Goal: Check status: Check status

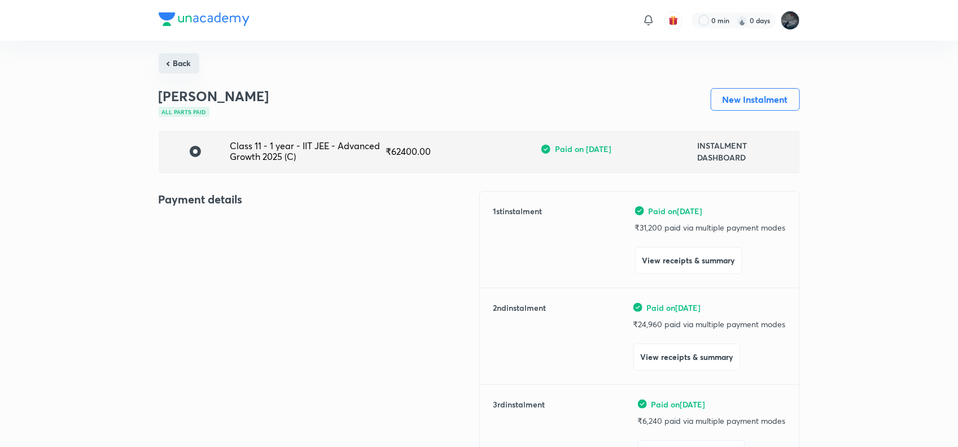
click at [188, 66] on button "Back" at bounding box center [179, 63] width 41 height 20
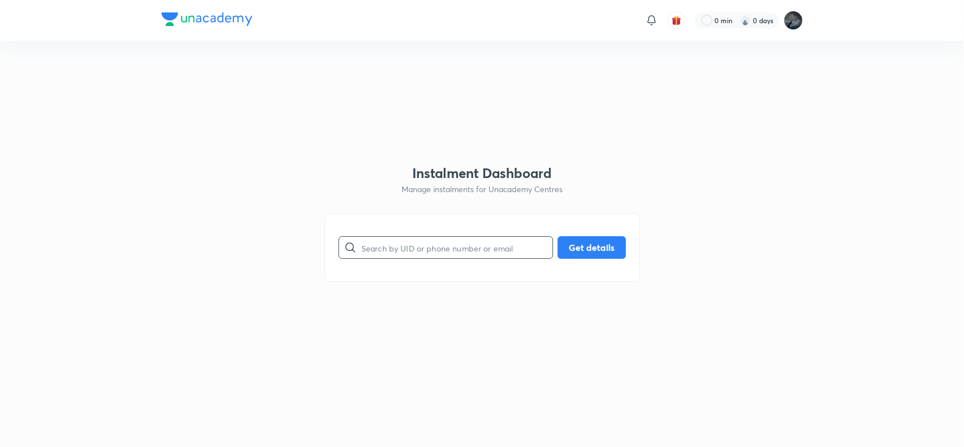
click at [429, 252] on input "text" at bounding box center [456, 247] width 191 height 29
type input "9010839619"
click at [585, 246] on button "Get details" at bounding box center [591, 246] width 68 height 23
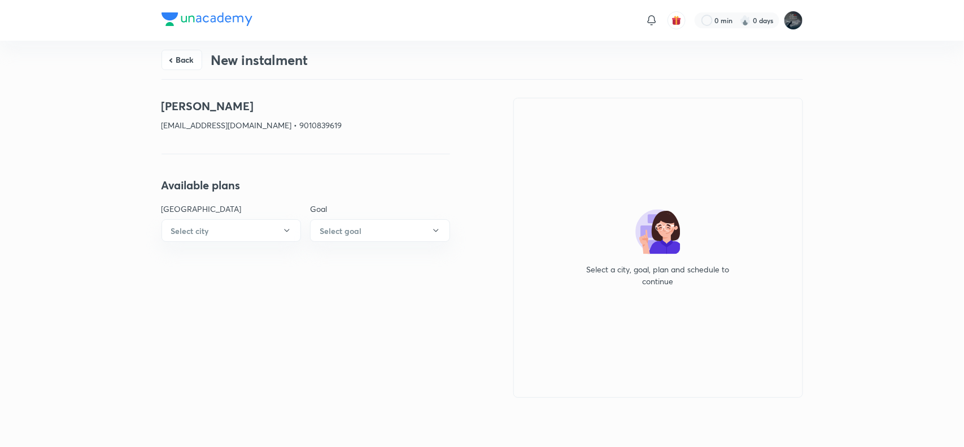
click at [308, 123] on p "kolakanichandrarao@gmail.com • 9010839619" at bounding box center [306, 125] width 289 height 12
copy p "9010839619"
click at [175, 57] on button "Back" at bounding box center [182, 59] width 41 height 20
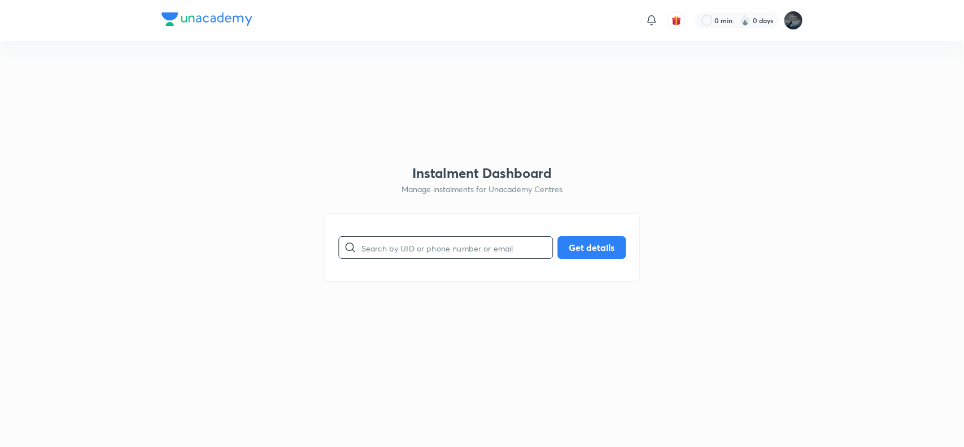
click at [386, 244] on input "text" at bounding box center [456, 247] width 191 height 29
click at [400, 242] on input "text" at bounding box center [456, 247] width 191 height 29
type input "9391497422"
click at [577, 249] on button "Get details" at bounding box center [591, 246] width 68 height 23
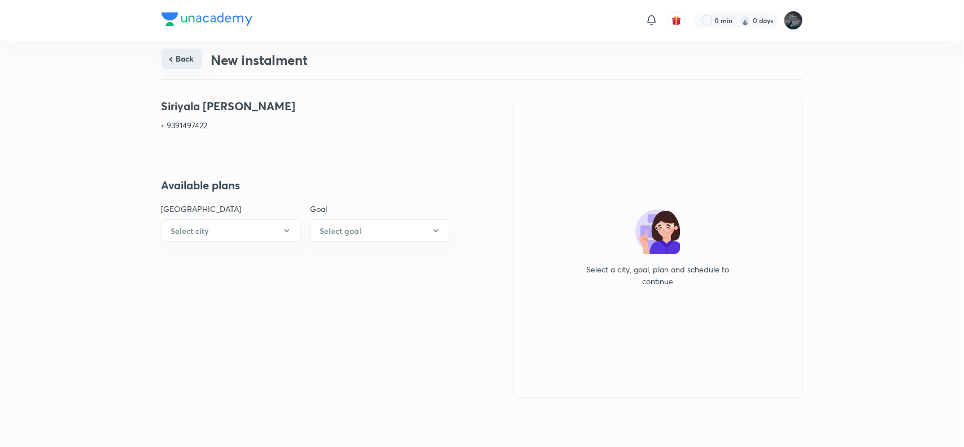
click at [182, 54] on button "Back" at bounding box center [182, 59] width 41 height 20
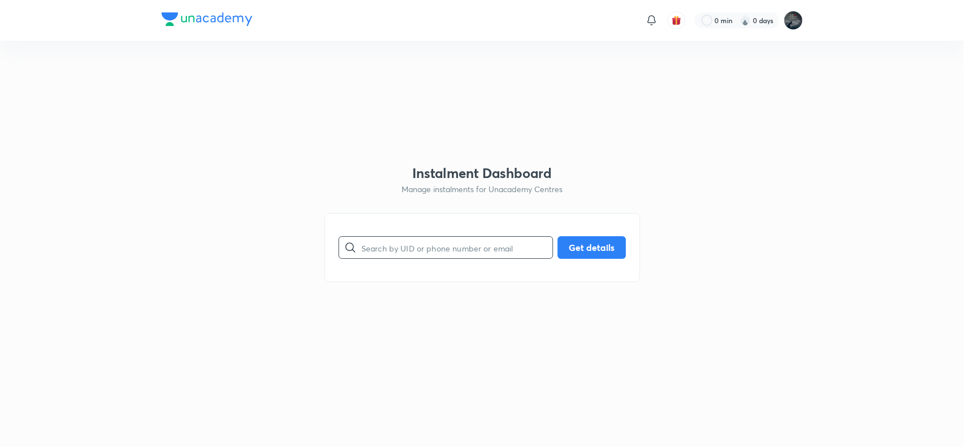
click at [387, 255] on input "text" at bounding box center [456, 247] width 191 height 29
click at [605, 246] on button "Get details" at bounding box center [591, 246] width 68 height 23
click at [447, 249] on input "9398050705" at bounding box center [456, 247] width 191 height 29
type input "9398050795"
click at [603, 250] on button "Get details" at bounding box center [591, 246] width 68 height 23
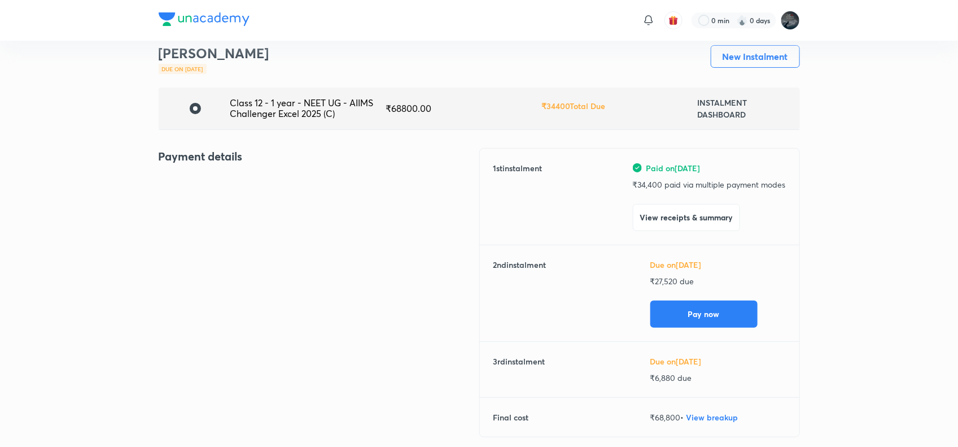
scroll to position [43, 0]
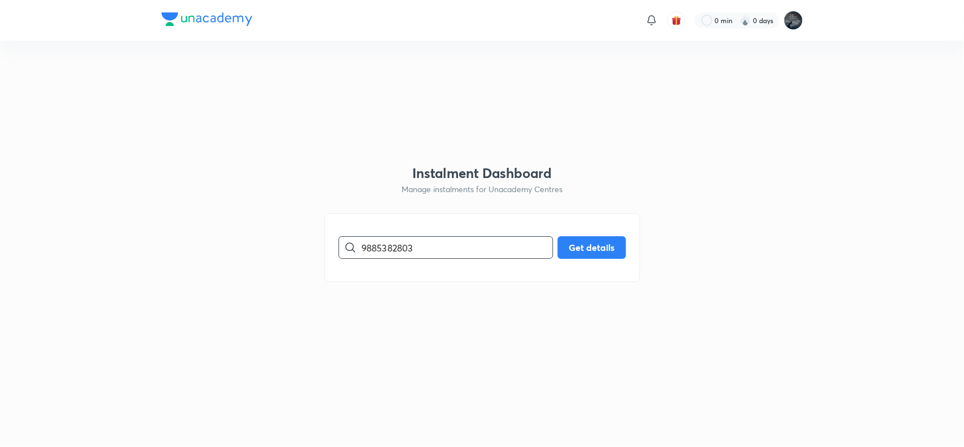
type input "9885382803"
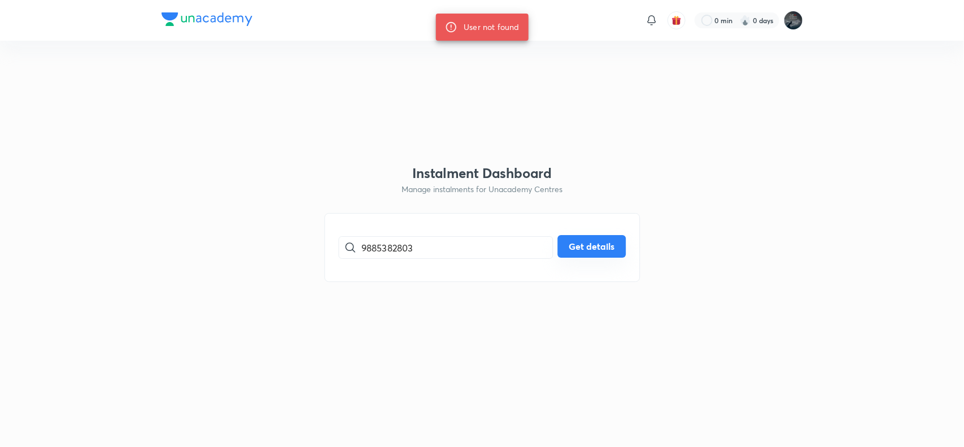
click at [595, 252] on button "Get details" at bounding box center [591, 246] width 68 height 23
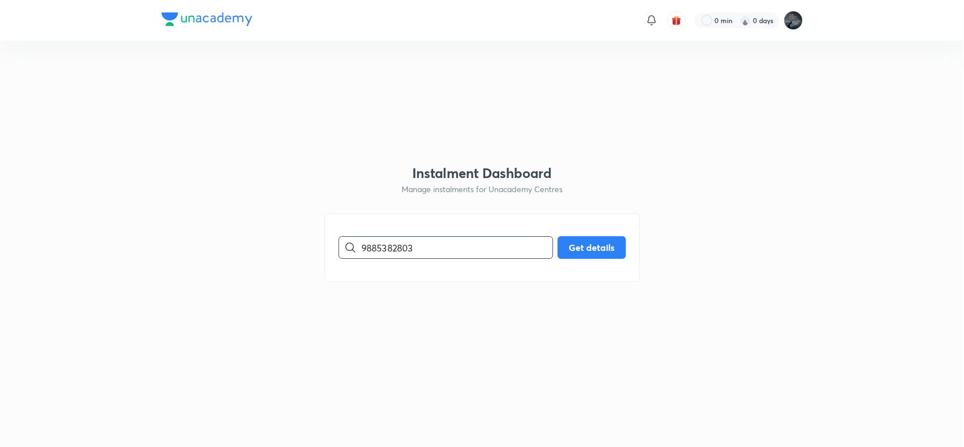
click at [422, 252] on input "9885382803" at bounding box center [456, 247] width 191 height 29
type input "9"
click at [396, 250] on input "8555953901" at bounding box center [456, 247] width 191 height 29
type input "9390979643"
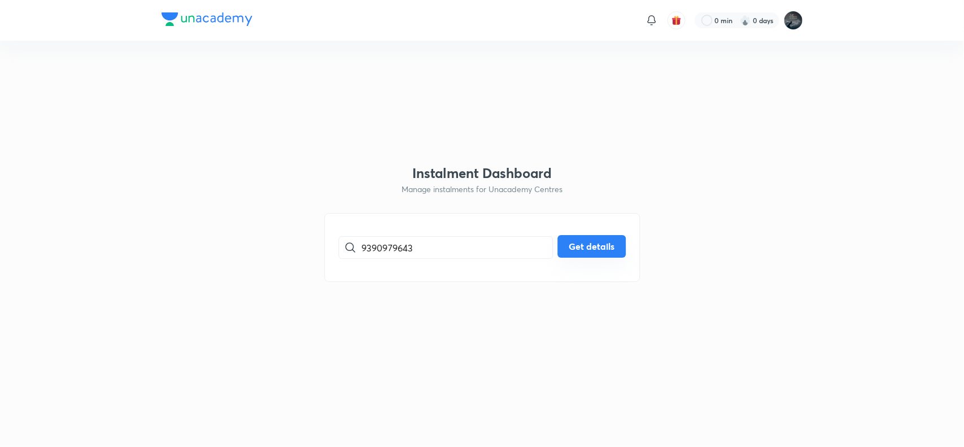
click at [605, 250] on button "Get details" at bounding box center [591, 246] width 68 height 23
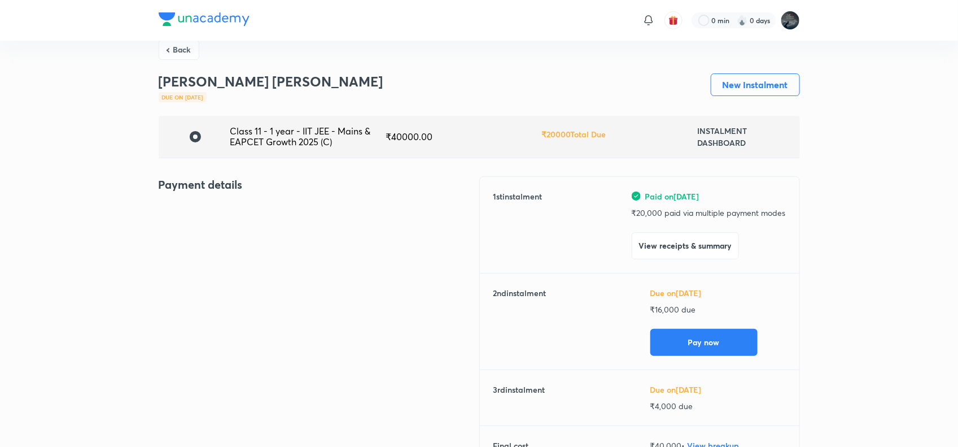
scroll to position [13, 0]
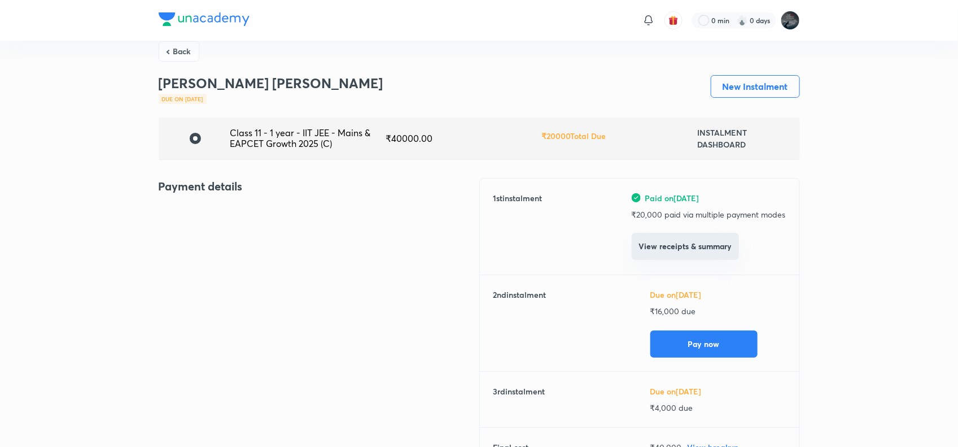
click at [678, 246] on button "View receipts & summary" at bounding box center [685, 246] width 107 height 27
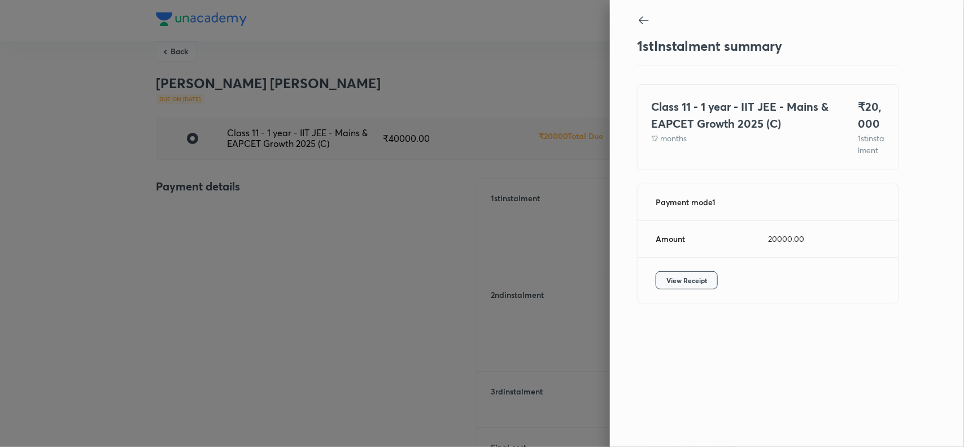
click at [699, 286] on span "View Receipt" at bounding box center [686, 279] width 41 height 11
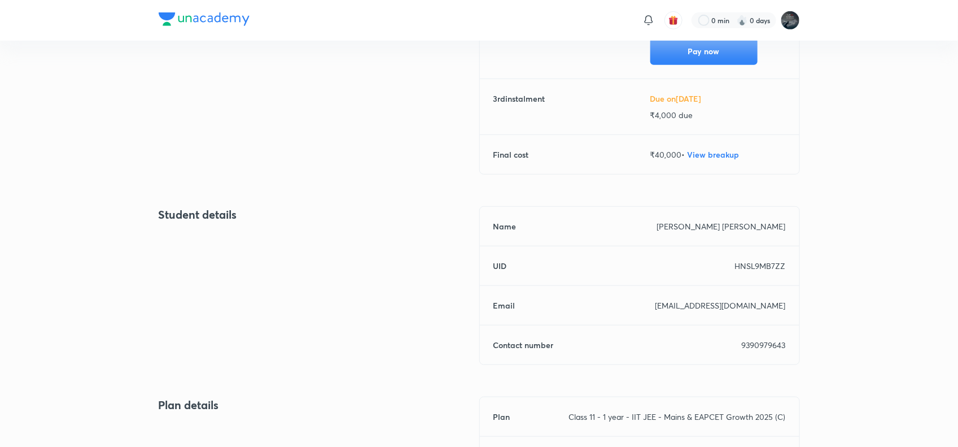
scroll to position [306, 0]
click at [763, 342] on p "9390979643" at bounding box center [764, 344] width 44 height 12
copy p "9390979643"
click at [763, 342] on p "9390979643" at bounding box center [764, 344] width 44 height 12
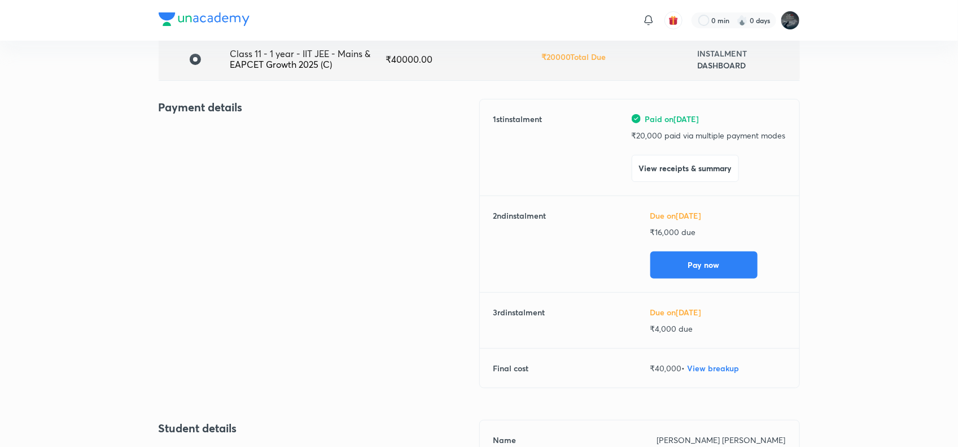
scroll to position [89, 0]
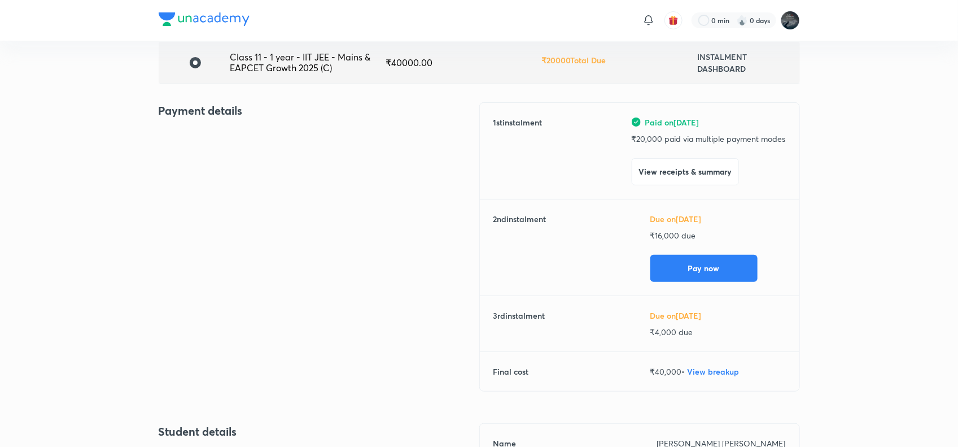
click at [653, 236] on p "₹ 16,000 due" at bounding box center [719, 235] width 136 height 12
click at [671, 236] on p "₹ 16,000 due" at bounding box center [719, 235] width 136 height 12
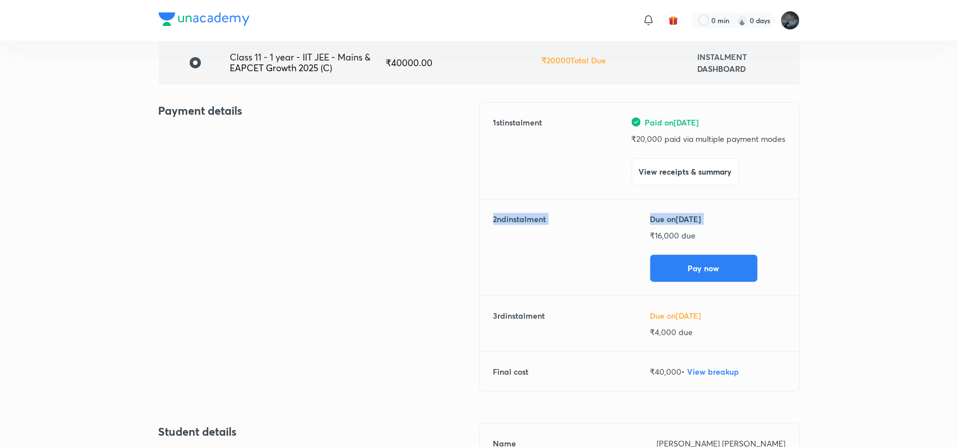
click at [665, 236] on p "₹ 16,000 due" at bounding box center [719, 235] width 136 height 12
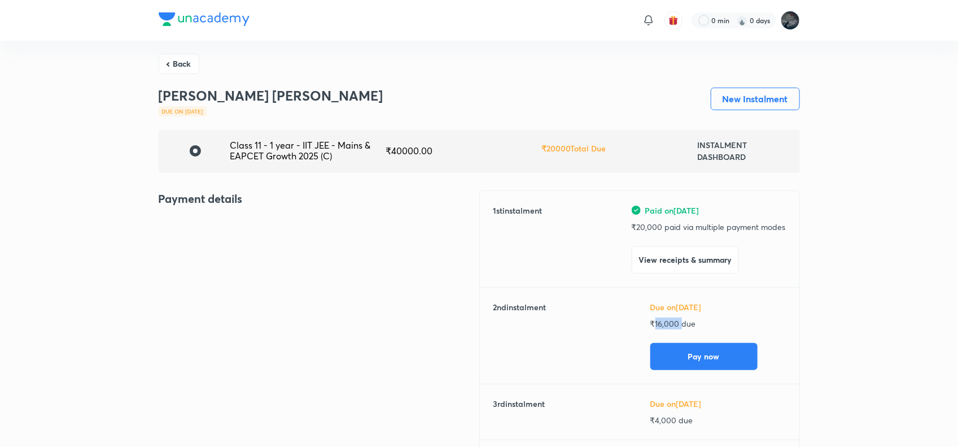
scroll to position [0, 0]
